Goal: Task Accomplishment & Management: Manage account settings

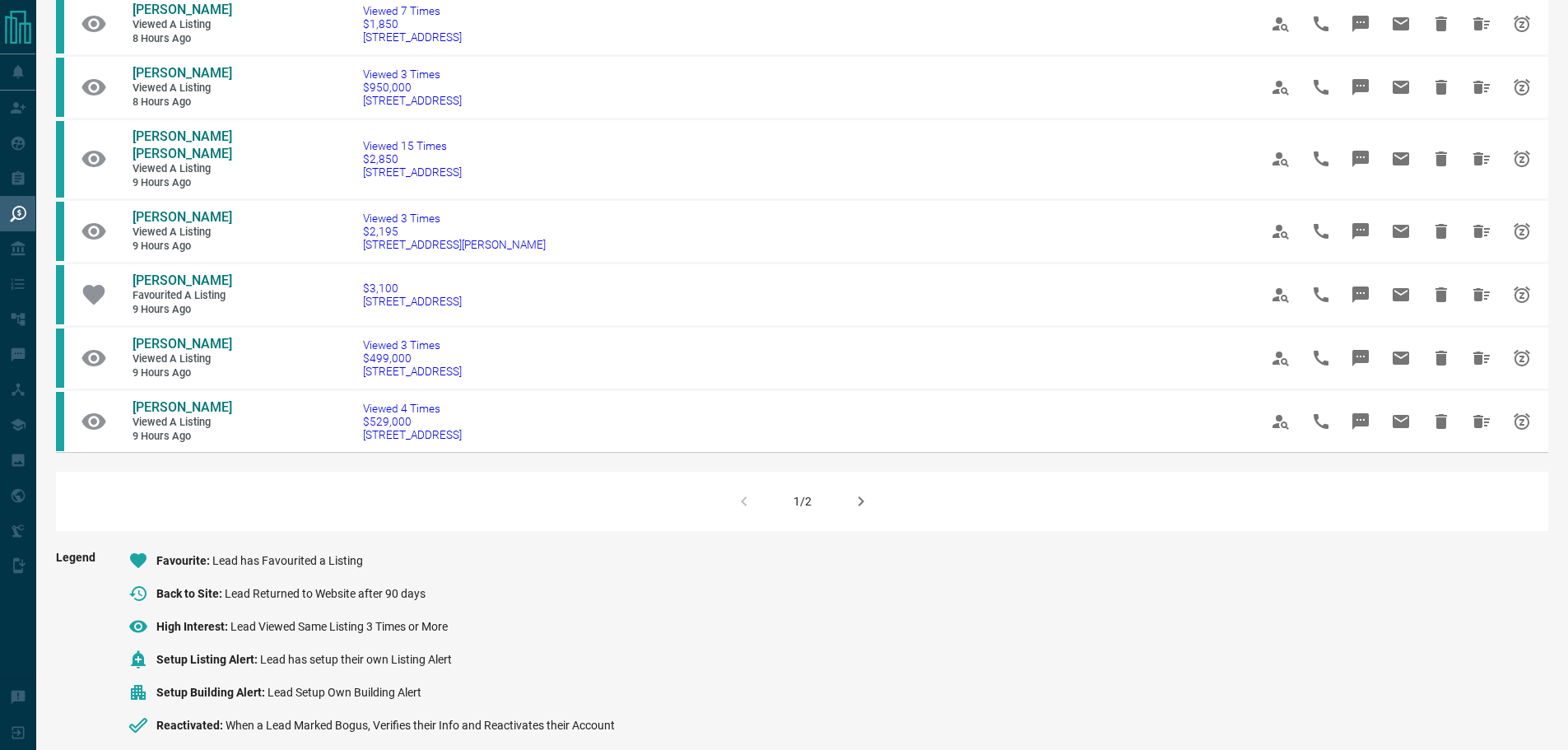
scroll to position [988, 0]
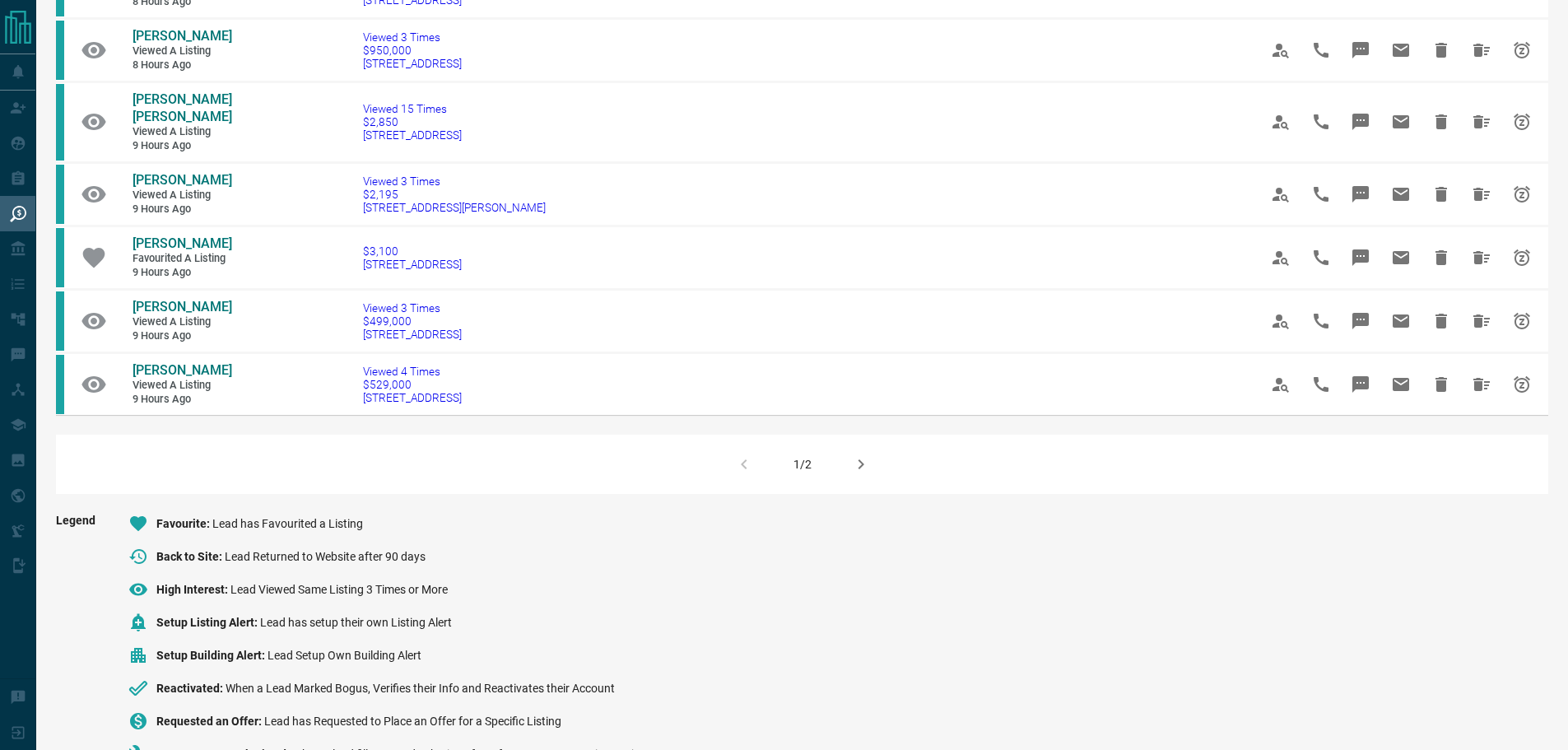
click at [855, 461] on icon "button" at bounding box center [861, 463] width 20 height 20
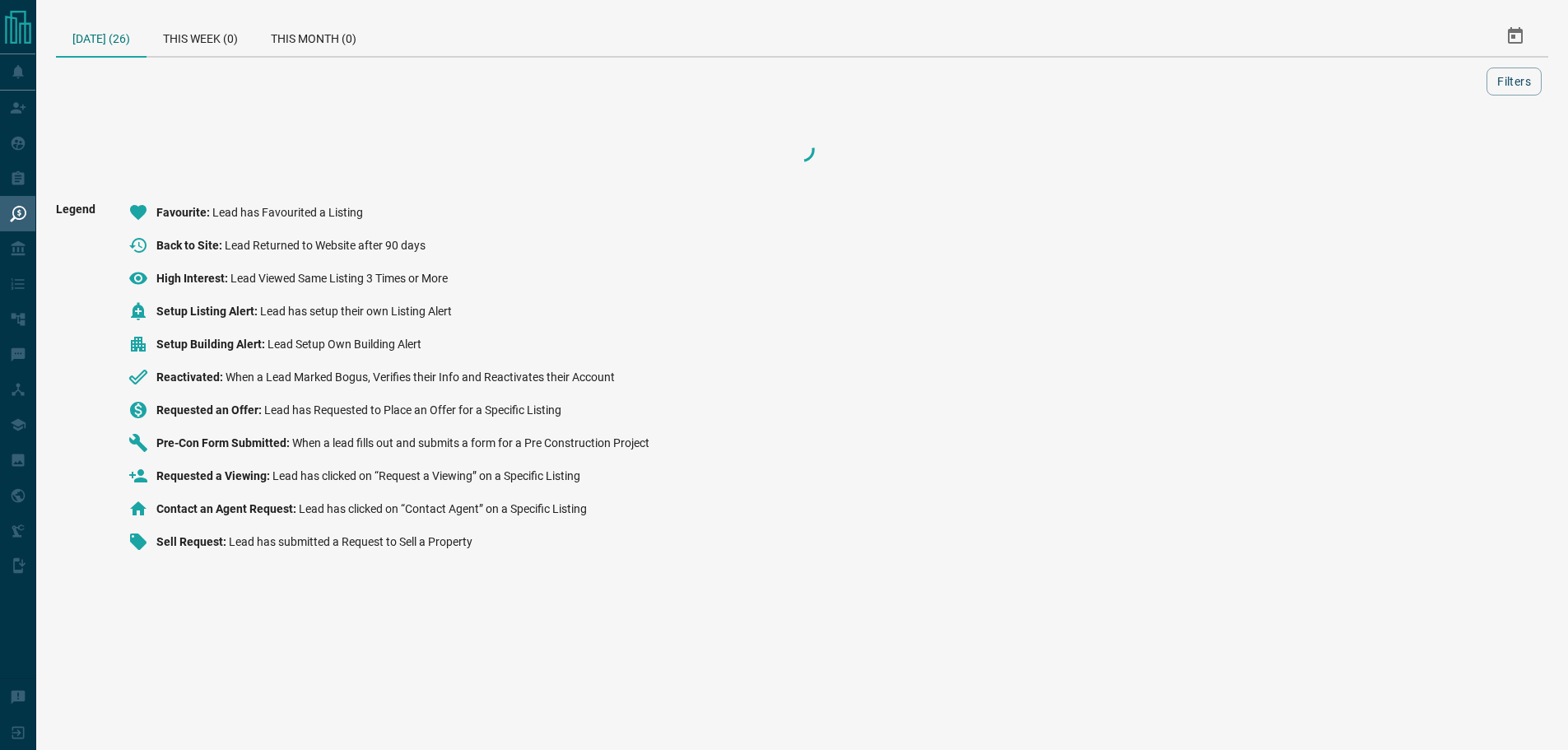
scroll to position [0, 0]
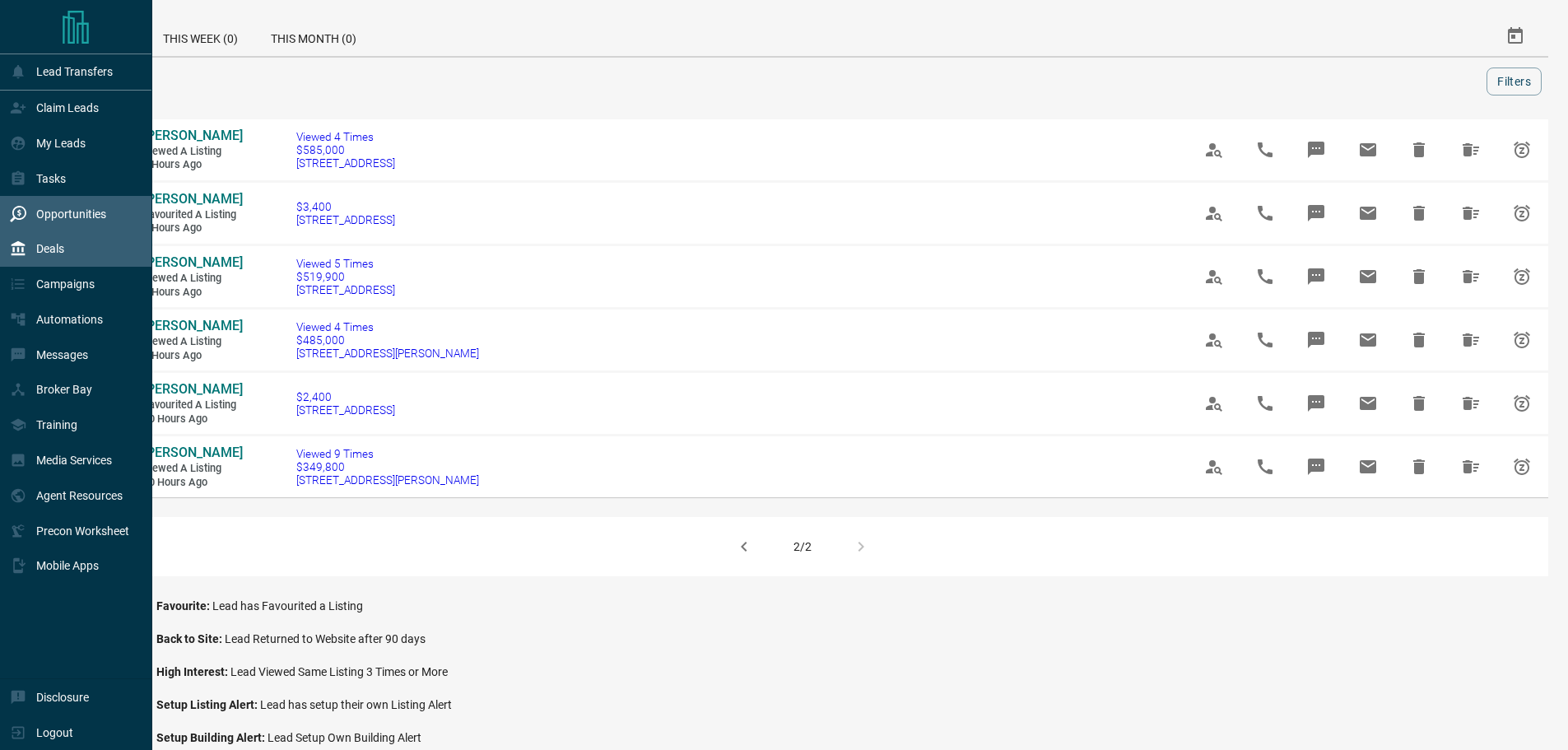
click at [48, 252] on p "Deals" at bounding box center [50, 248] width 28 height 13
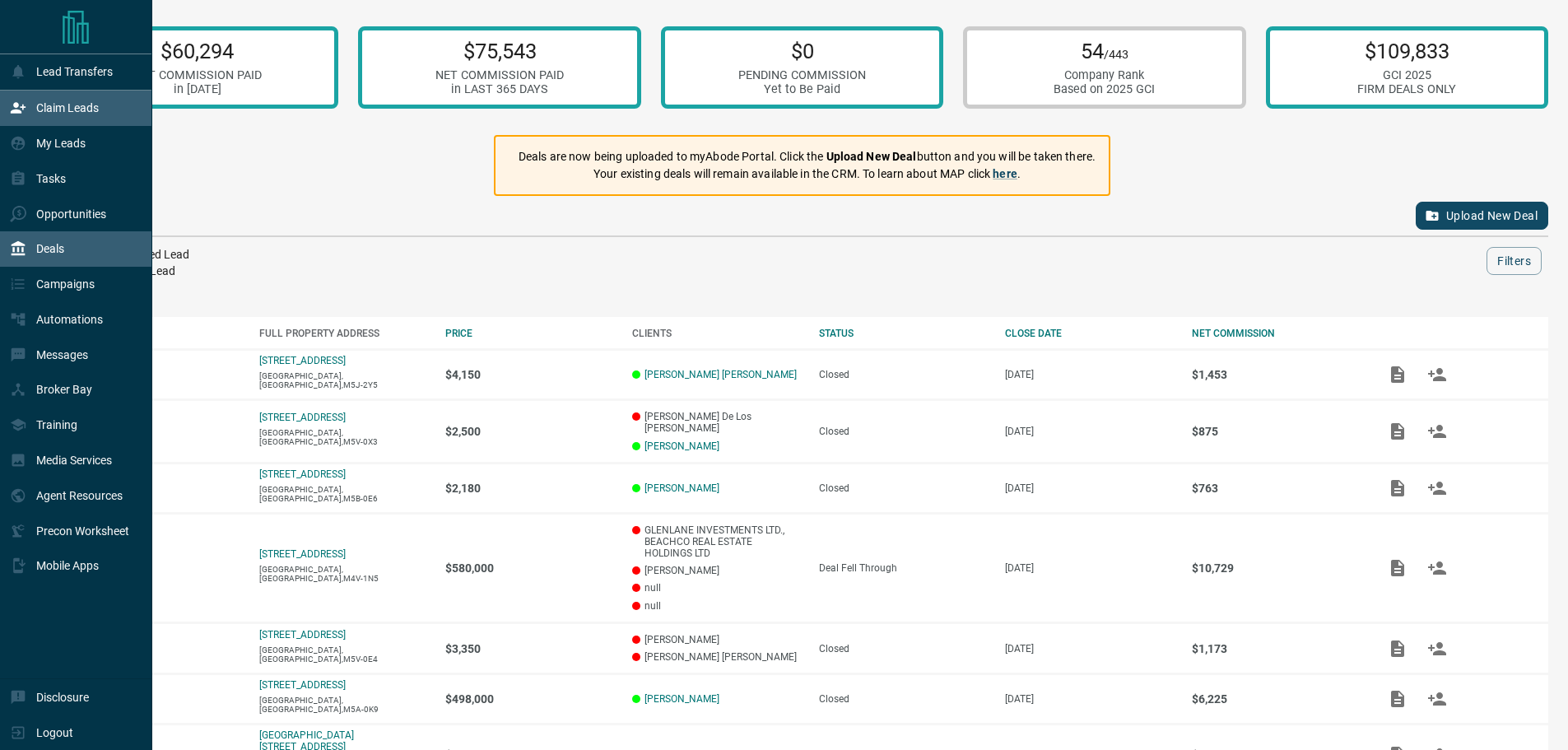
click at [66, 116] on div "Claim Leads" at bounding box center [54, 108] width 89 height 27
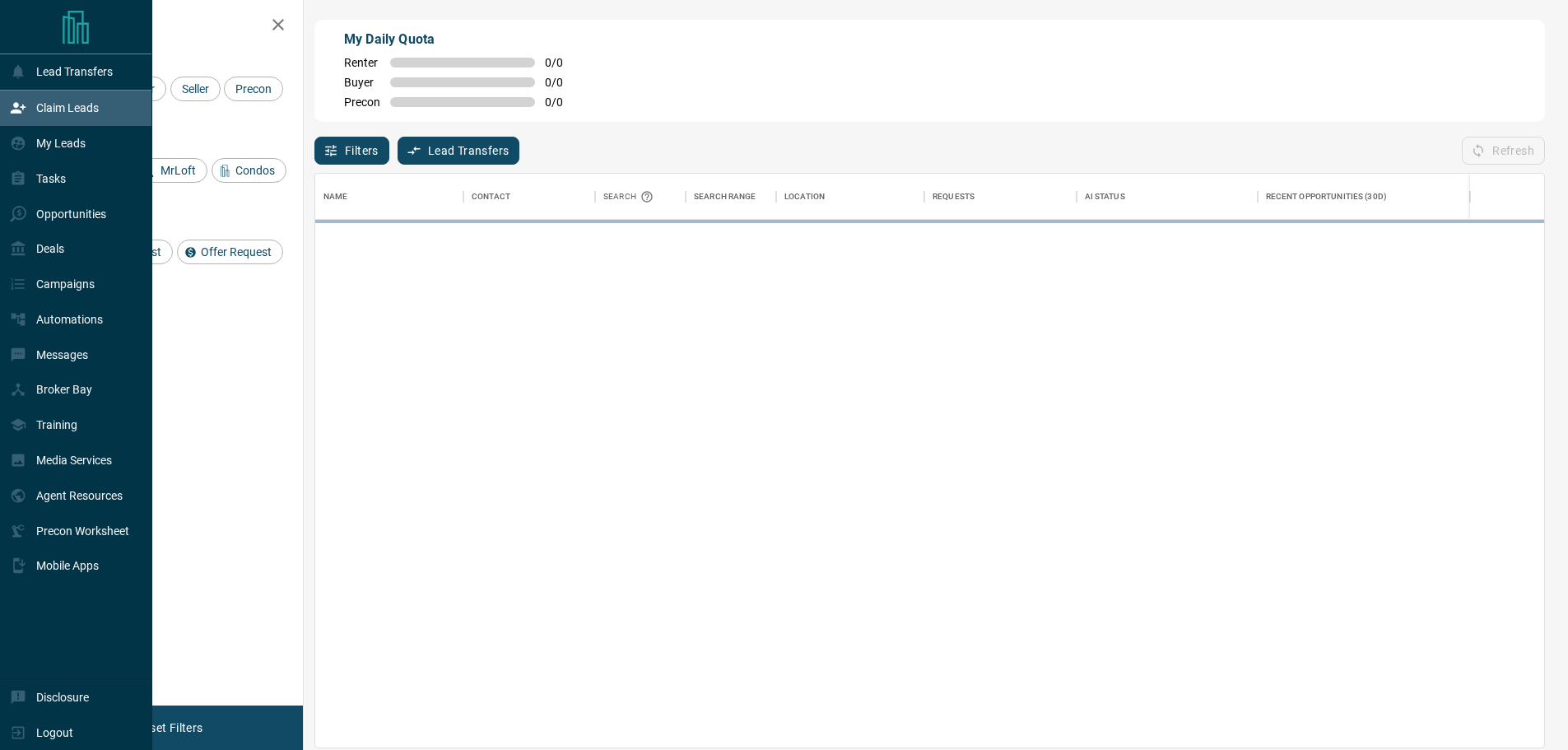
scroll to position [561, 1217]
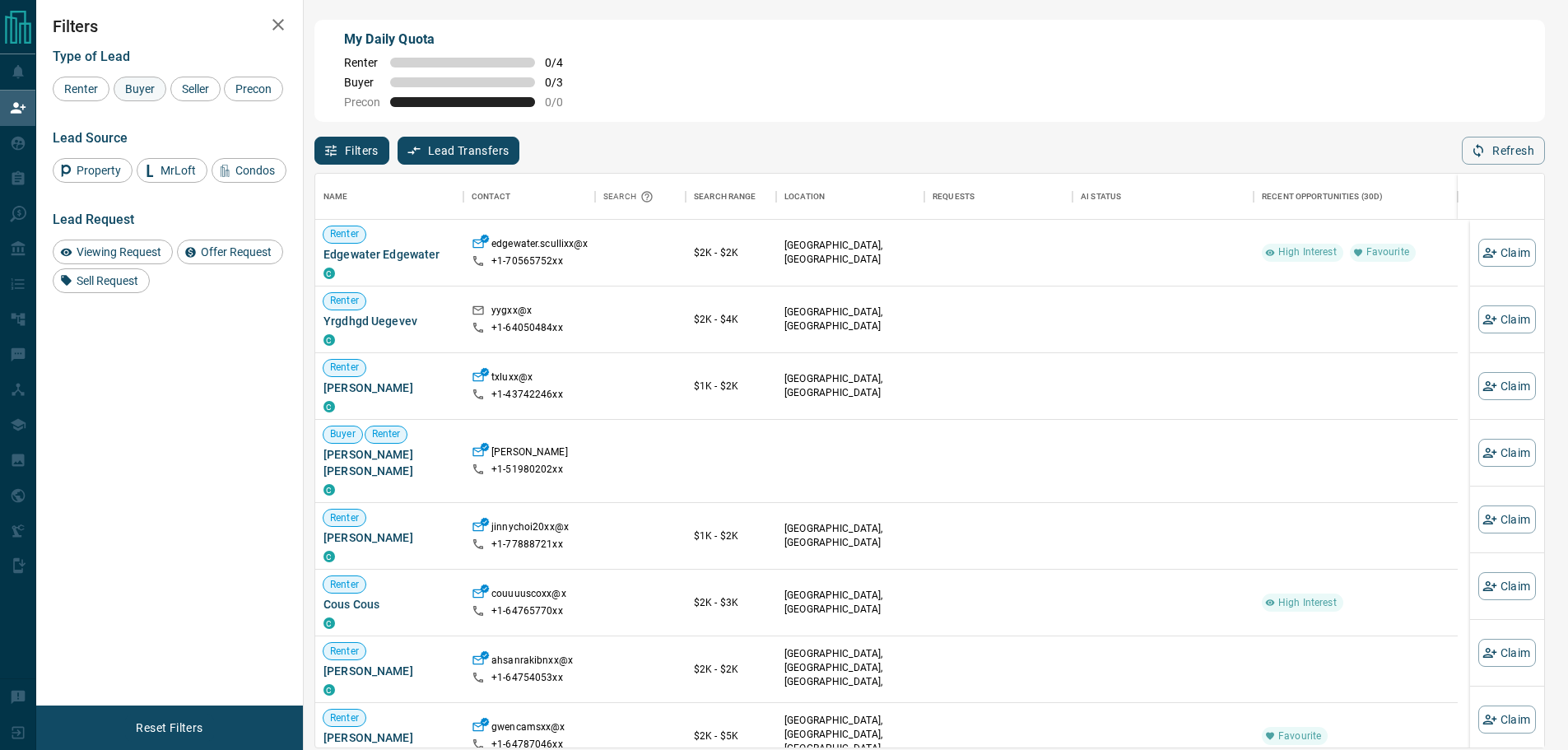
click at [144, 88] on span "Buyer" at bounding box center [139, 88] width 41 height 13
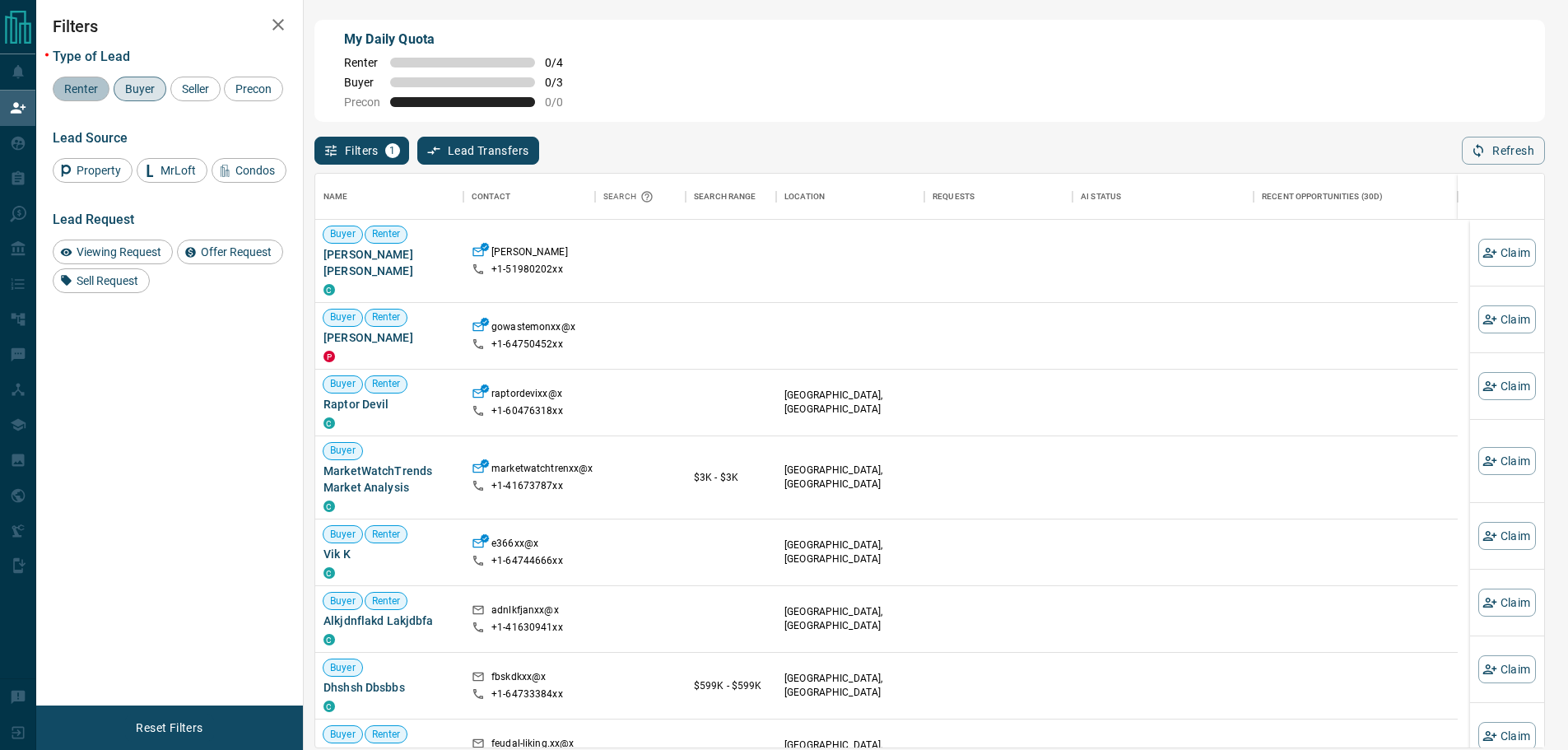
click at [78, 90] on span "Renter" at bounding box center [81, 88] width 45 height 13
click at [134, 94] on span "Buyer" at bounding box center [139, 88] width 41 height 13
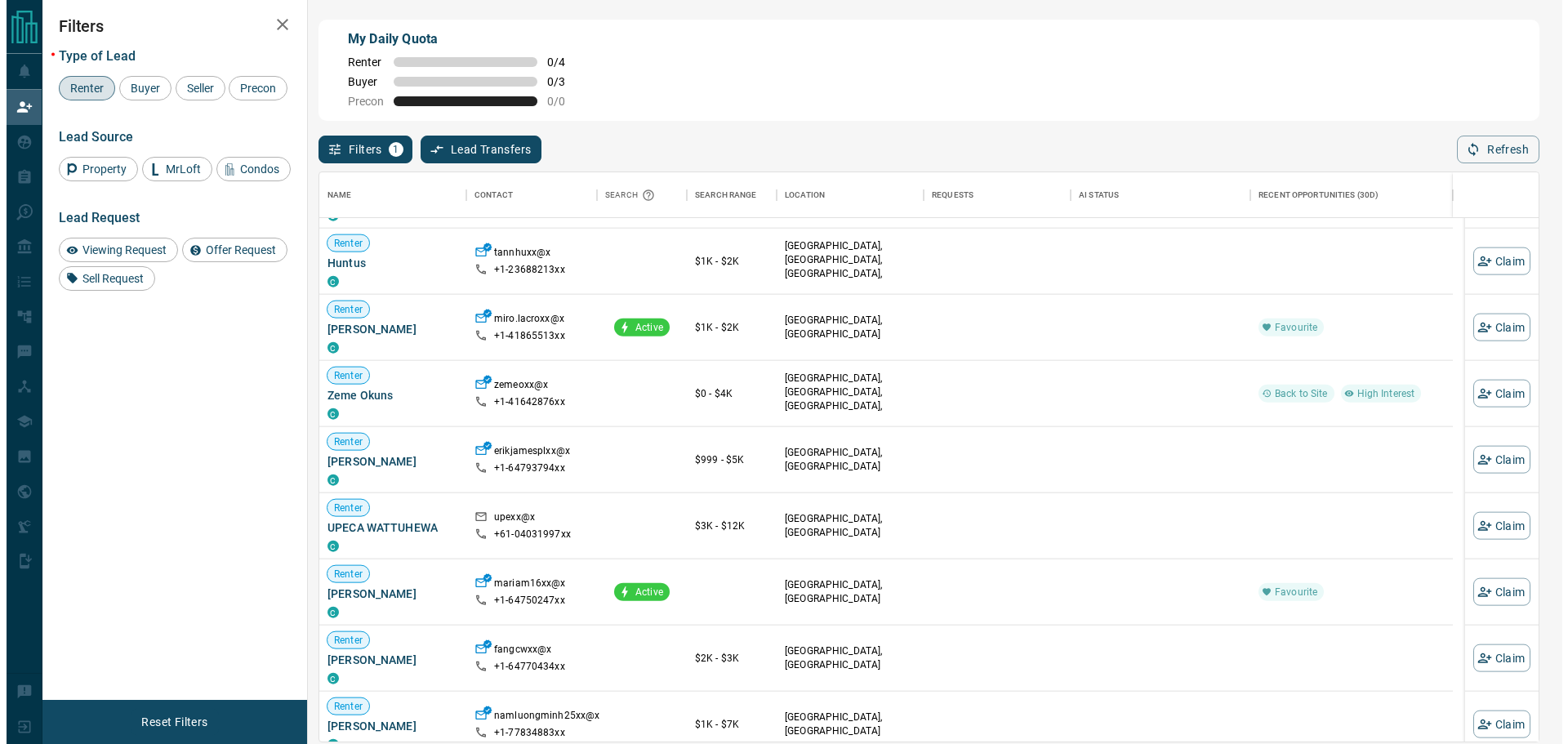
scroll to position [7174, 0]
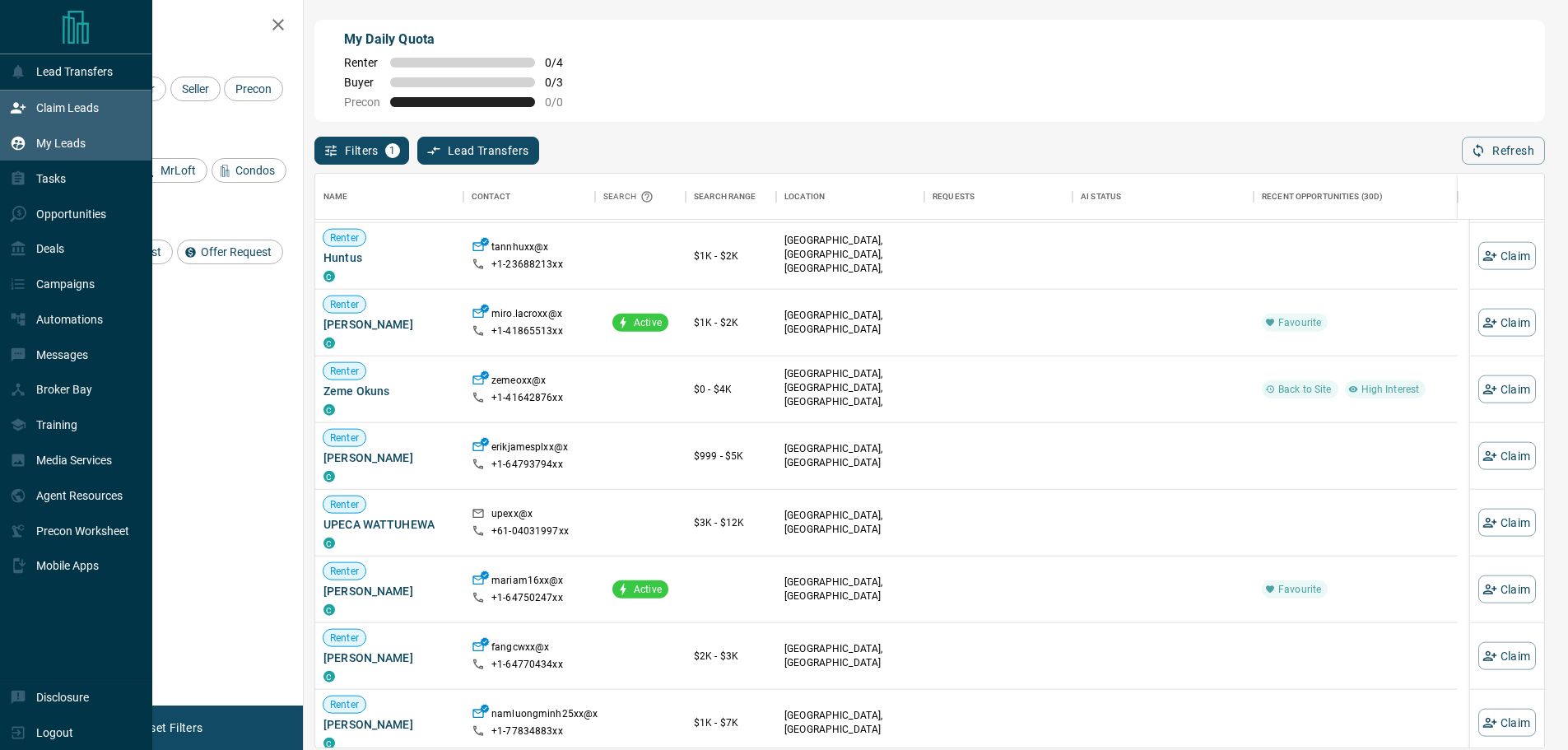
click at [73, 148] on p "My Leads" at bounding box center [61, 143] width 49 height 13
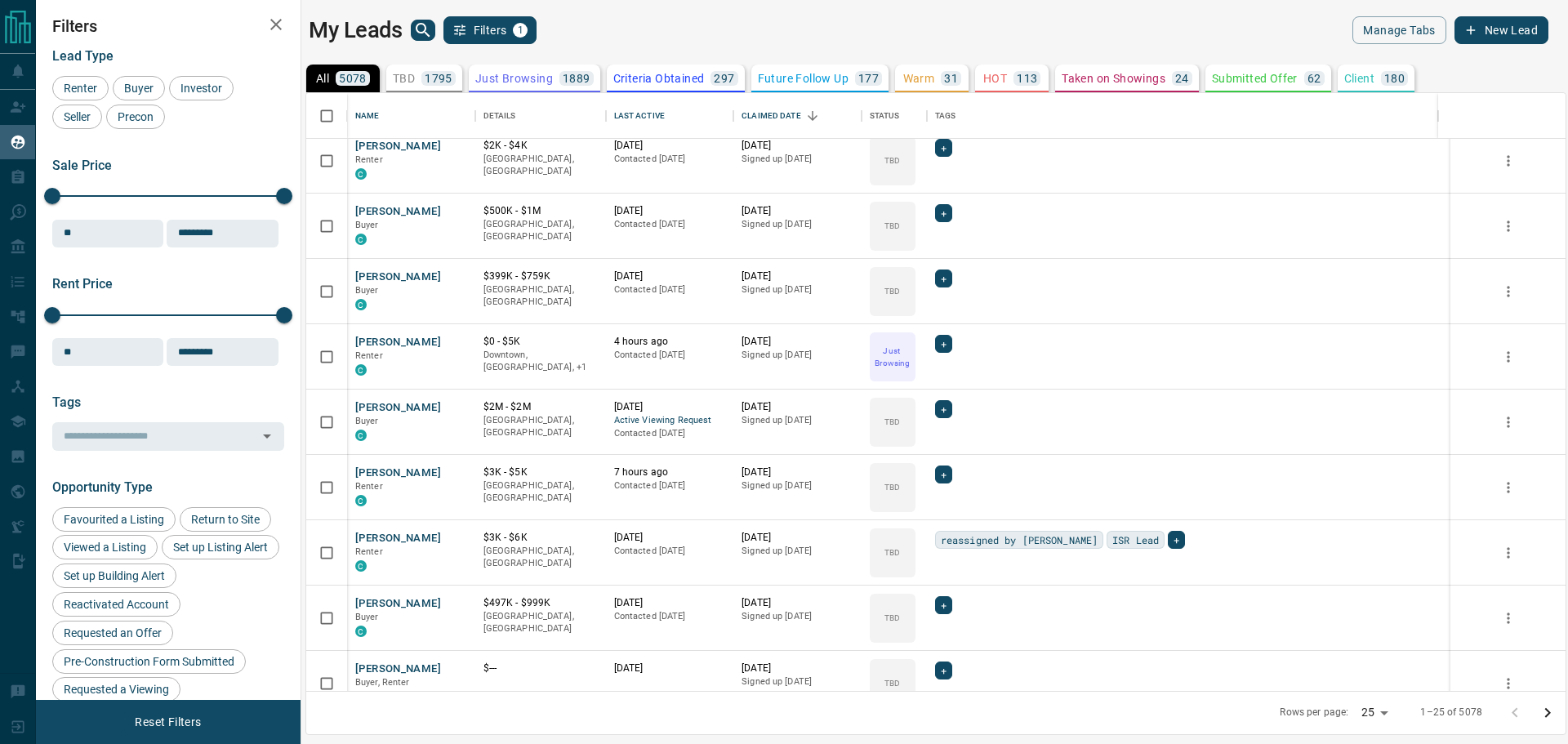
scroll to position [817, 0]
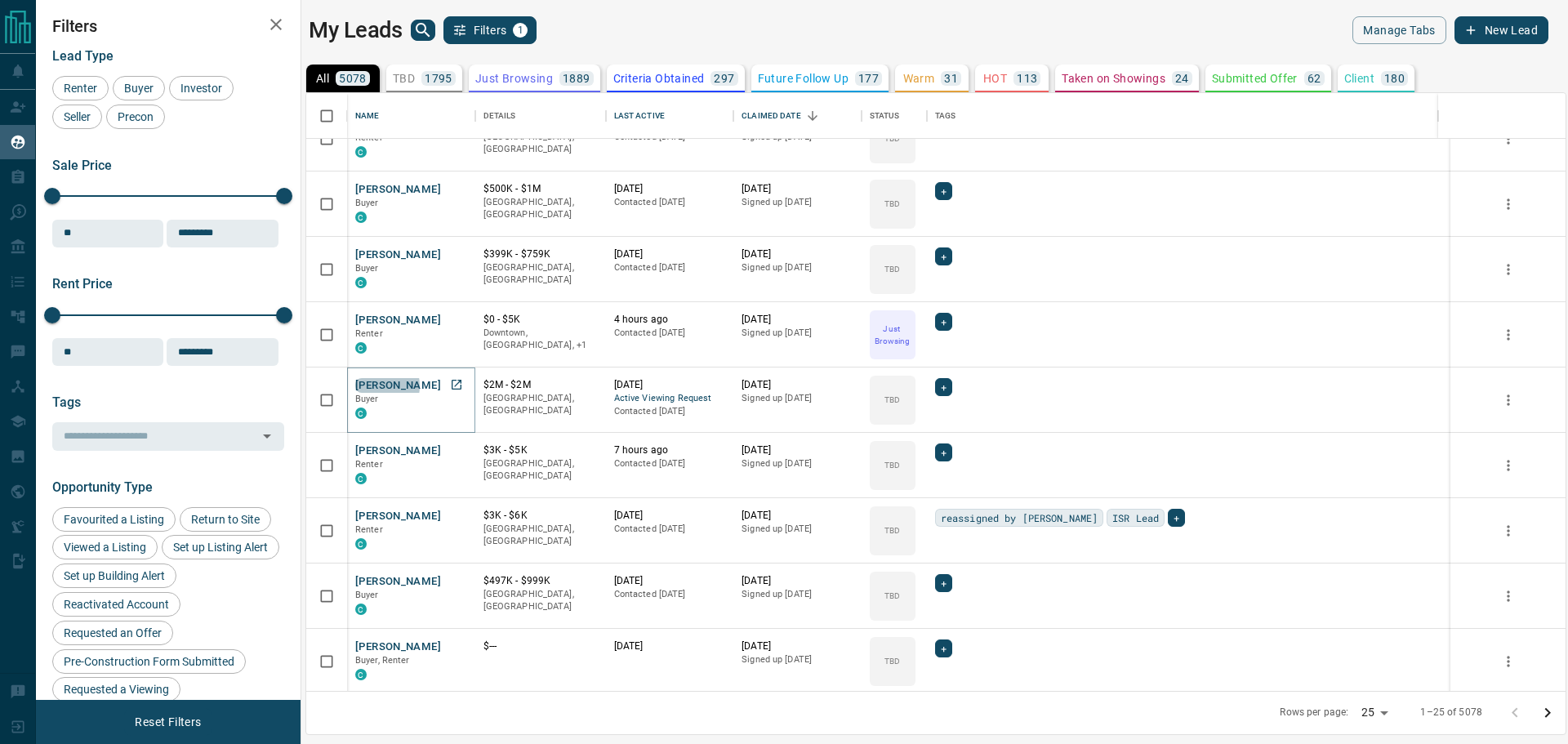
click at [378, 385] on button "[PERSON_NAME]" at bounding box center [398, 385] width 86 height 15
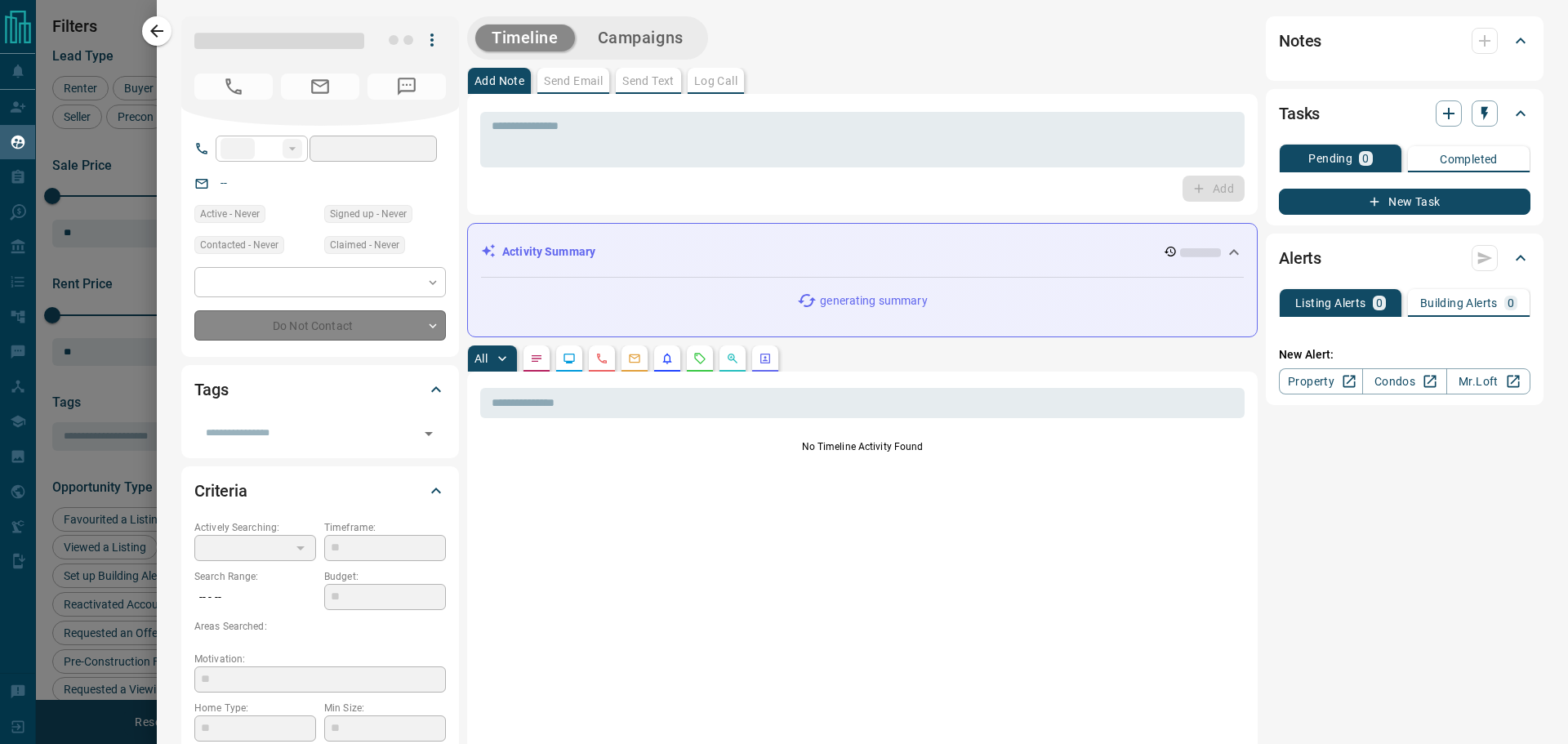
type input "**********"
type input "**"
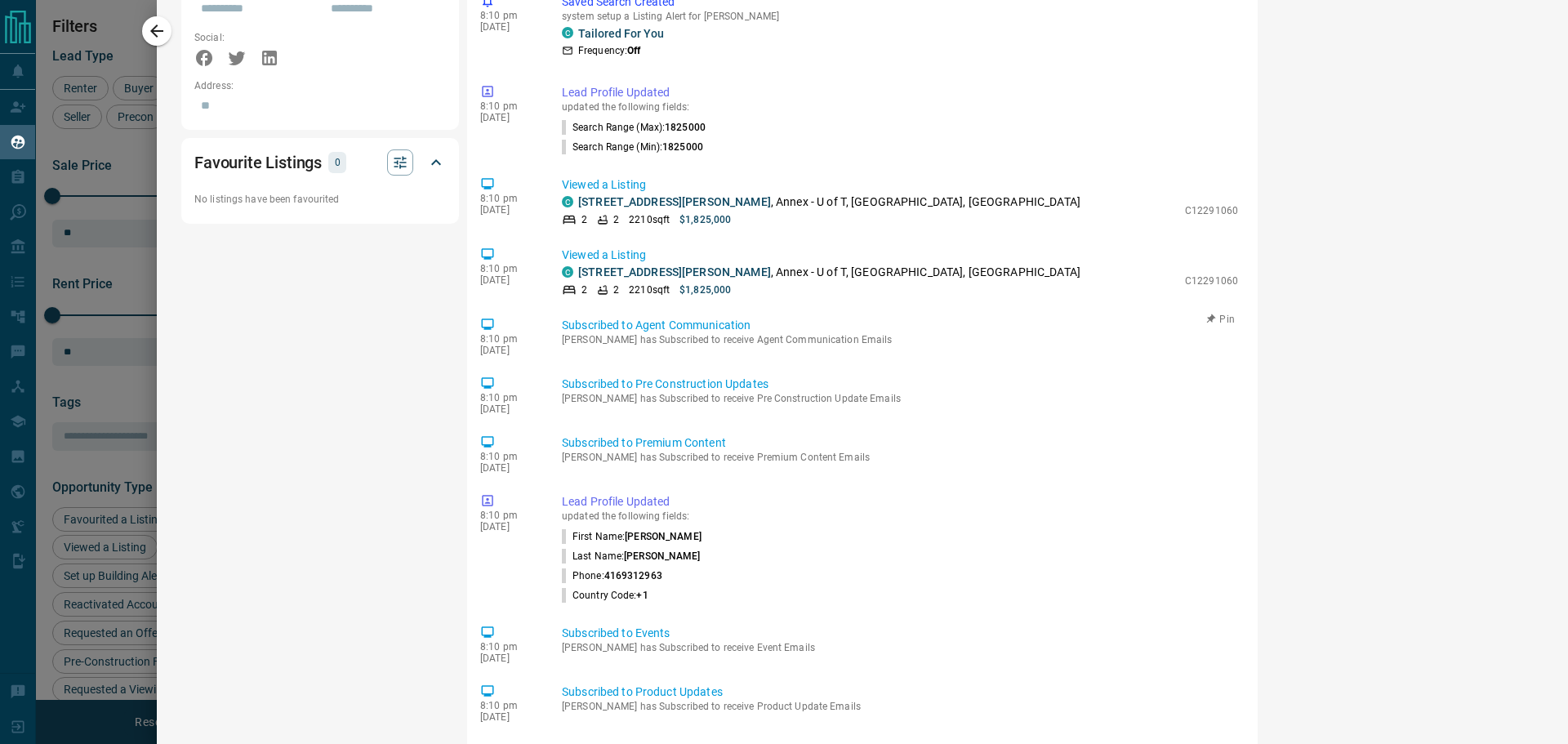
scroll to position [1221, 0]
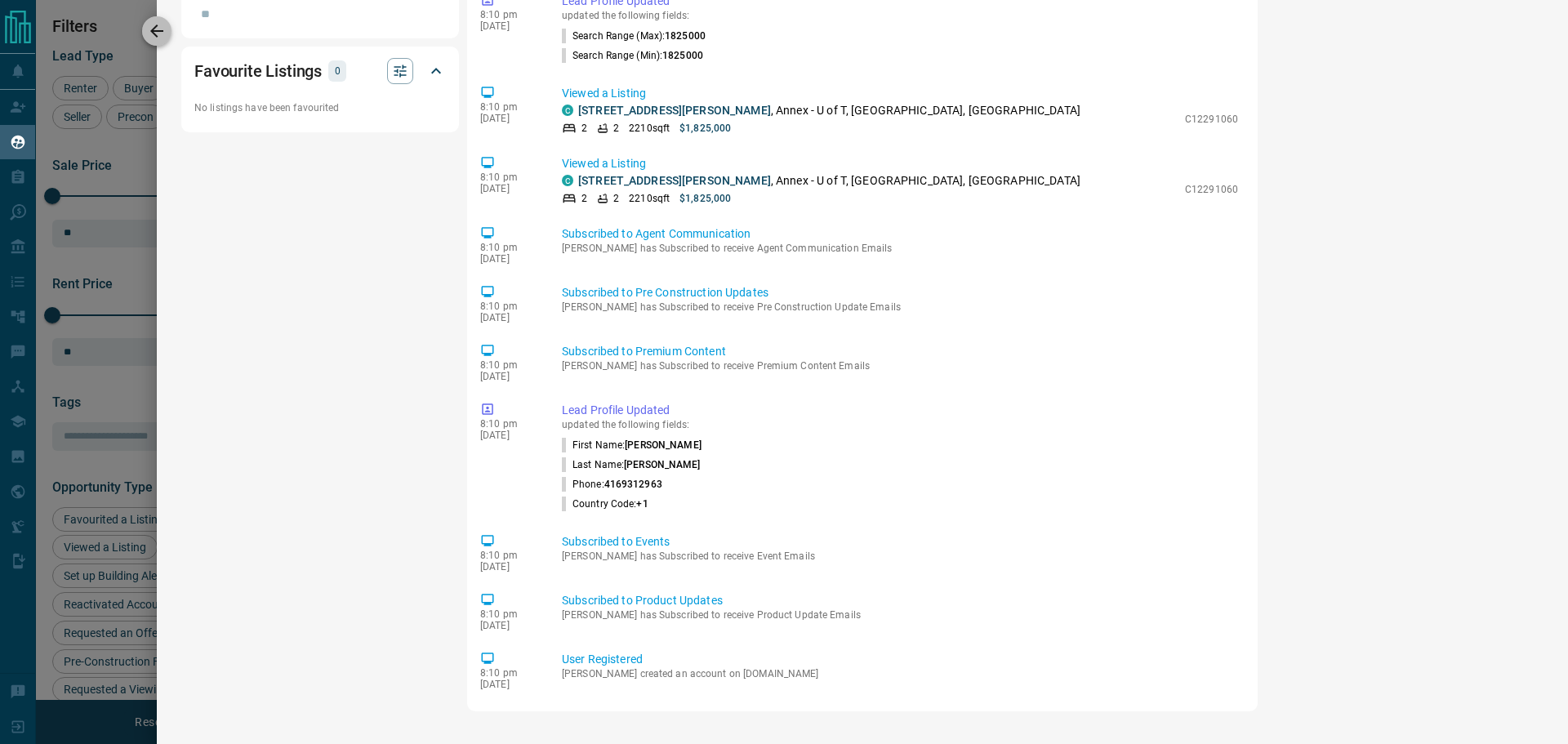
drag, startPoint x: 822, startPoint y: 381, endPoint x: 160, endPoint y: 36, distance: 746.5
click at [160, 36] on icon "button" at bounding box center [156, 30] width 19 height 19
